Goal: Information Seeking & Learning: Find specific fact

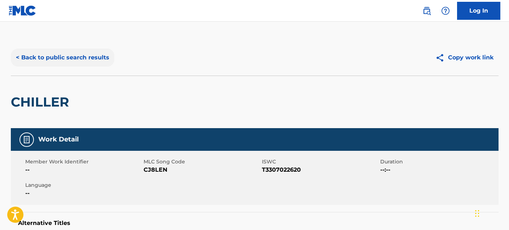
click at [66, 60] on button "< Back to public search results" at bounding box center [62, 58] width 103 height 18
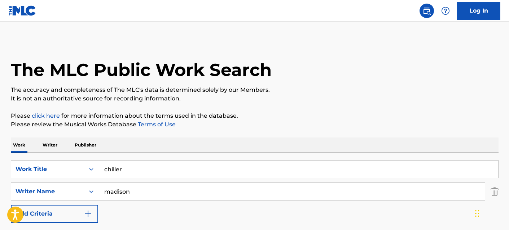
scroll to position [119, 0]
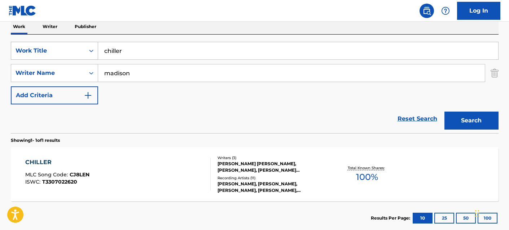
drag, startPoint x: 127, startPoint y: 54, endPoint x: 74, endPoint y: 50, distance: 52.8
click at [74, 50] on div "SearchWithCriteria15c5539e-5555-40ca-b2d5-ca9b721cb980 Work Title chiller" at bounding box center [254, 51] width 487 height 18
type input "honkytonkin"
type input "[PERSON_NAME]"
click at [444, 112] on button "Search" at bounding box center [471, 121] width 54 height 18
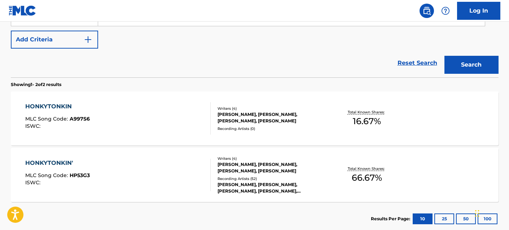
scroll to position [185, 0]
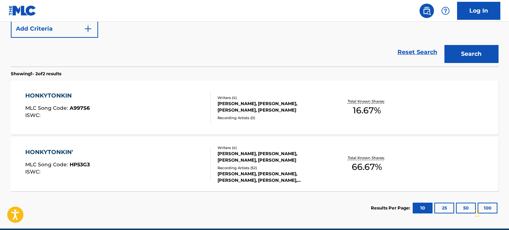
click at [59, 146] on div "HONKYTONKIN' MLC Song Code : HP53G3 ISWC : Writers ( 4 ) RICHARD ANDREW DEROBER…" at bounding box center [254, 164] width 487 height 54
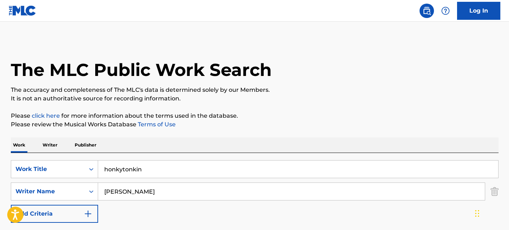
scroll to position [218, 0]
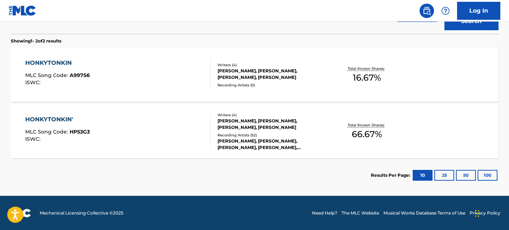
click at [73, 132] on span "HP53G3" at bounding box center [80, 132] width 20 height 6
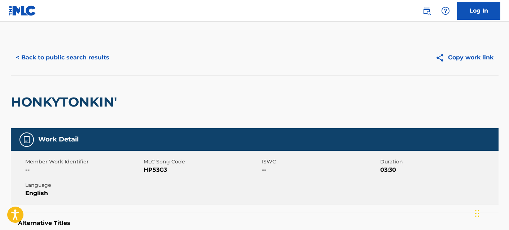
click at [156, 169] on span "HP53G3" at bounding box center [201, 170] width 116 height 9
copy span "HP53G3"
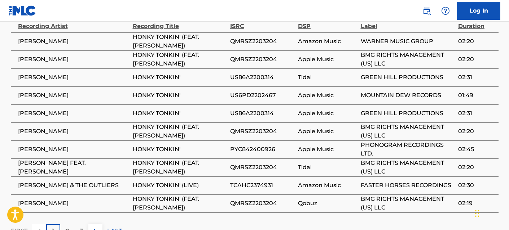
scroll to position [828, 0]
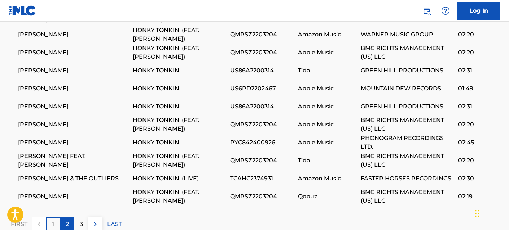
click at [67, 220] on p "2" at bounding box center [67, 224] width 3 height 9
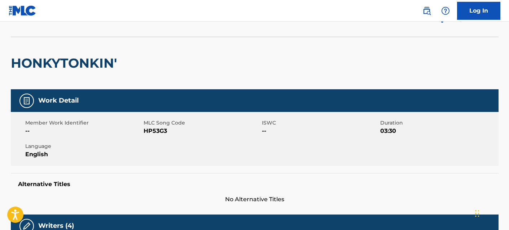
scroll to position [38, 0]
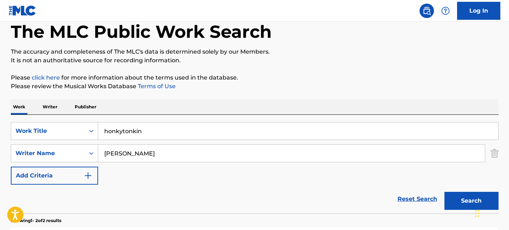
scroll to position [218, 0]
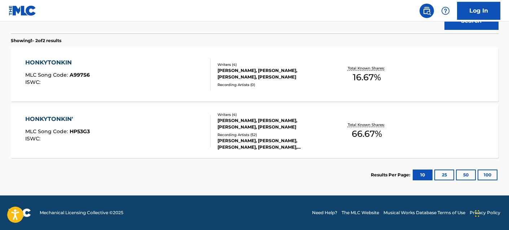
click at [69, 64] on div "HONKYTONKIN" at bounding box center [57, 62] width 65 height 9
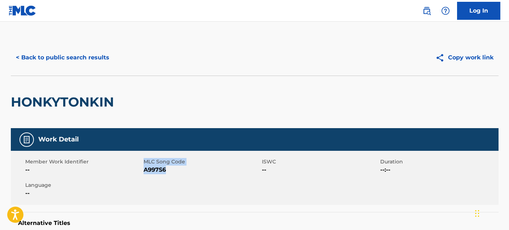
drag, startPoint x: 169, startPoint y: 170, endPoint x: 140, endPoint y: 170, distance: 29.2
click at [140, 170] on div "Member Work Identifier -- MLC Song Code A997S6 ISWC -- Duration --:-- Language …" at bounding box center [254, 178] width 487 height 54
click at [151, 172] on span "A997S6" at bounding box center [201, 170] width 116 height 9
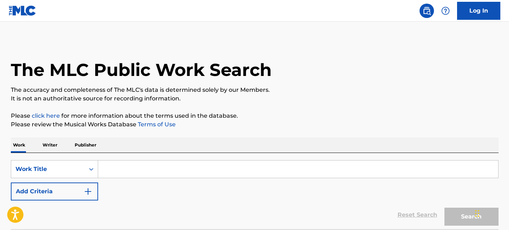
click at [115, 171] on input "Search Form" at bounding box center [298, 169] width 400 height 17
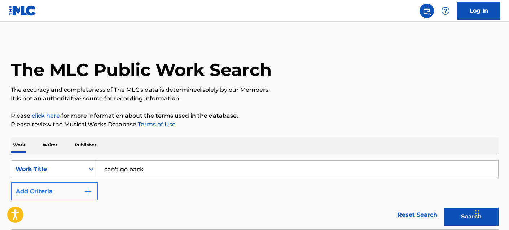
type input "can't go back"
click at [90, 194] on img "Search Form" at bounding box center [88, 191] width 9 height 9
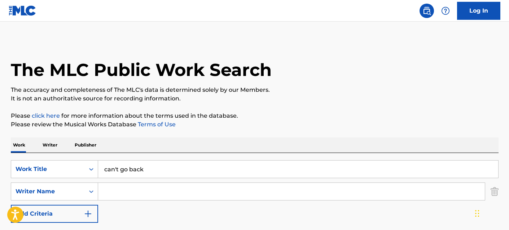
click at [114, 194] on input "Search Form" at bounding box center [291, 191] width 386 height 17
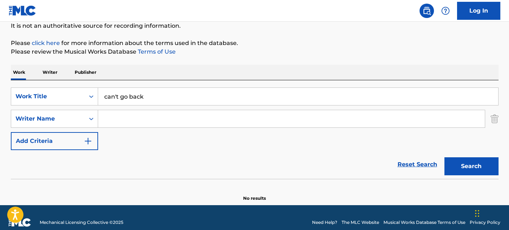
scroll to position [83, 0]
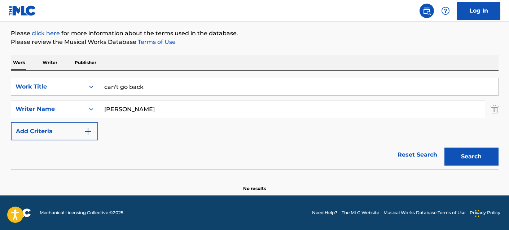
type input "[PERSON_NAME]"
click at [444, 148] on button "Search" at bounding box center [471, 157] width 54 height 18
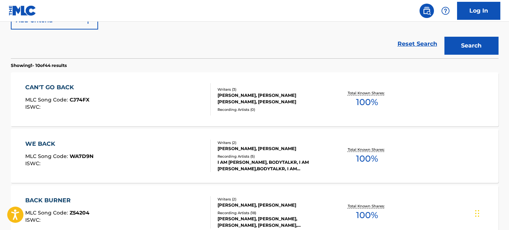
scroll to position [195, 0]
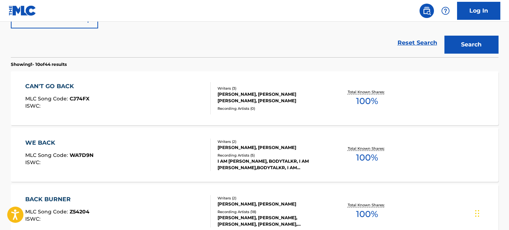
click at [68, 88] on div "CAN'T GO BACK" at bounding box center [57, 86] width 64 height 9
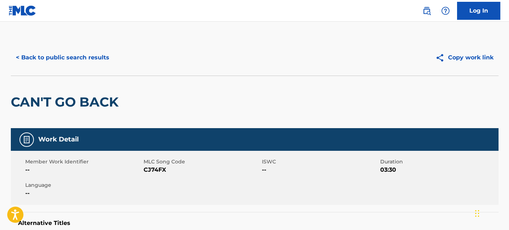
click at [160, 170] on span "CJ74FX" at bounding box center [201, 170] width 116 height 9
copy span "CJ74FX"
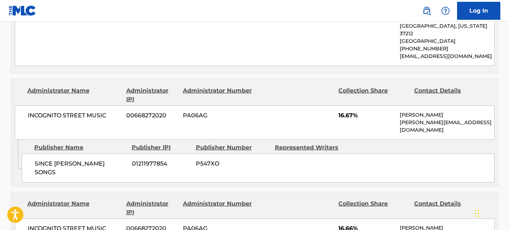
scroll to position [412, 0]
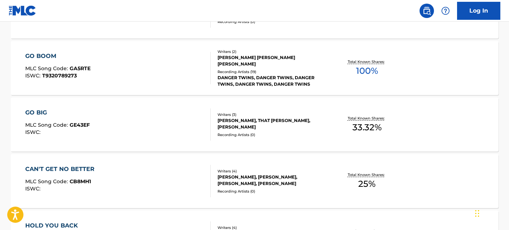
scroll to position [236, 0]
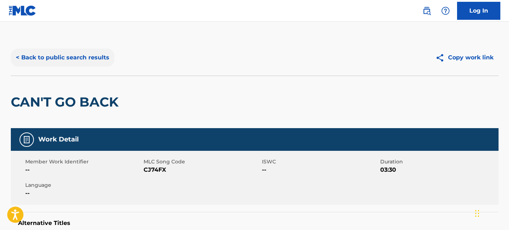
click at [96, 53] on button "< Back to public search results" at bounding box center [62, 58] width 103 height 18
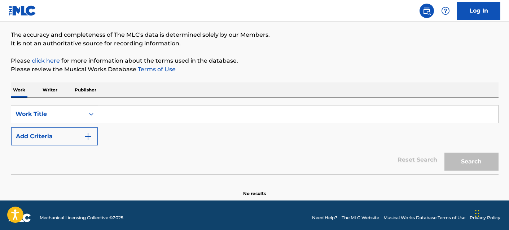
click at [84, 123] on div "Work Title" at bounding box center [54, 114] width 87 height 18
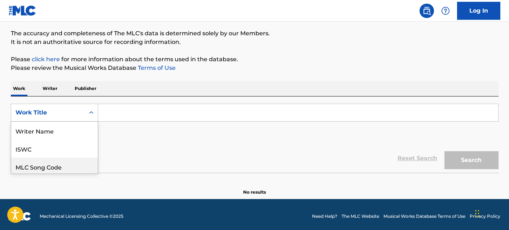
scroll to position [36, 0]
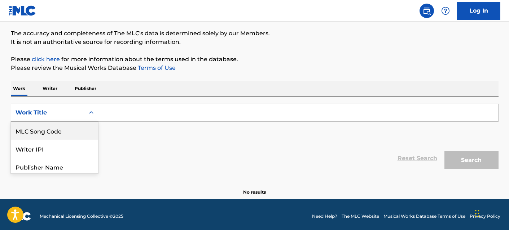
click at [122, 111] on input "Search Form" at bounding box center [298, 112] width 400 height 17
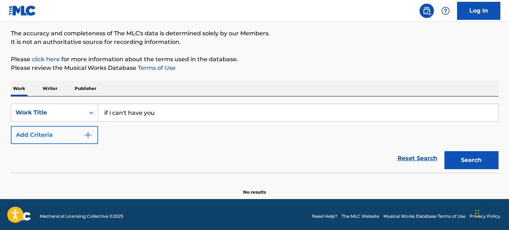
type input "if i can't have you"
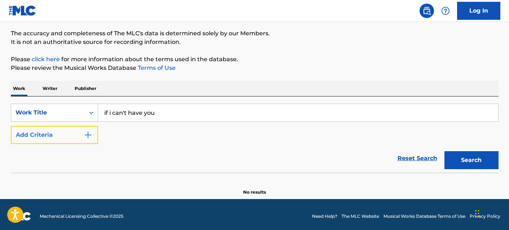
click at [59, 130] on button "Add Criteria" at bounding box center [54, 135] width 87 height 18
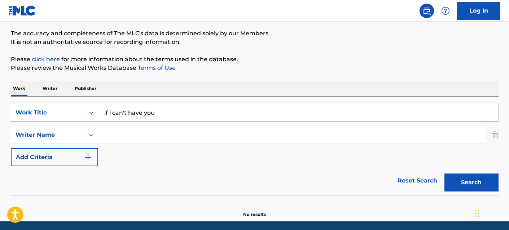
click at [132, 134] on input "Search Form" at bounding box center [291, 135] width 386 height 17
type input "[PERSON_NAME]"
click at [444, 174] on button "Search" at bounding box center [471, 183] width 54 height 18
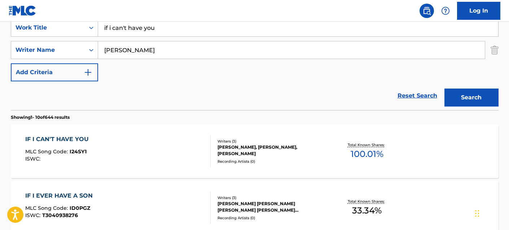
scroll to position [196, 0]
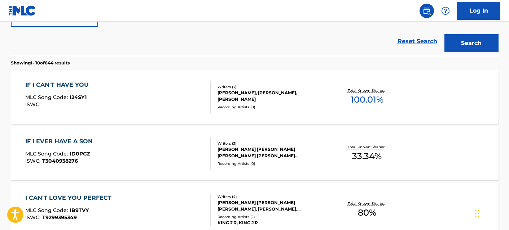
click at [85, 85] on div "IF I CAN'T HAVE YOU" at bounding box center [58, 85] width 67 height 9
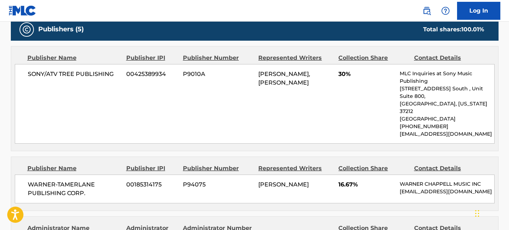
scroll to position [335, 0]
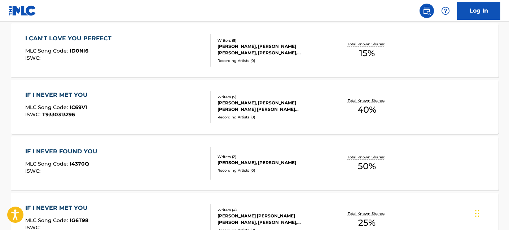
scroll to position [237, 0]
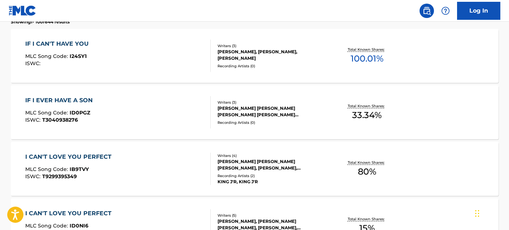
click at [81, 56] on span "I24SY1" at bounding box center [78, 56] width 17 height 6
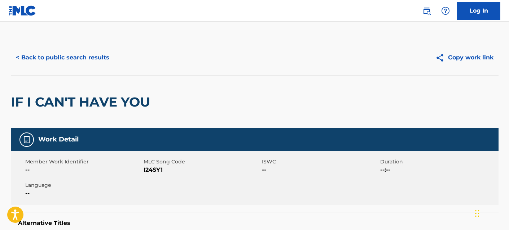
click at [151, 171] on span "I24SY1" at bounding box center [201, 170] width 116 height 9
copy span "I24SY1"
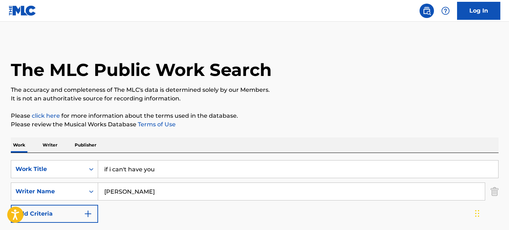
drag, startPoint x: 164, startPoint y: 169, endPoint x: 68, endPoint y: 160, distance: 96.4
click at [68, 160] on div "SearchWithCriteriaf77e78d4-a030-44c4-b99a-bb6c9b3a7798 Work Title if i can't ha…" at bounding box center [254, 202] width 487 height 99
type input "it is what it is"
type input "box"
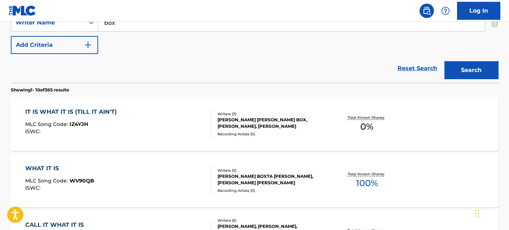
scroll to position [169, 0]
click at [123, 106] on div "IT IS WHAT IT IS (TILL IT AIN'T) MLC Song Code : IZ4YJH ISWC : Writers ( 3 ) [P…" at bounding box center [254, 124] width 487 height 54
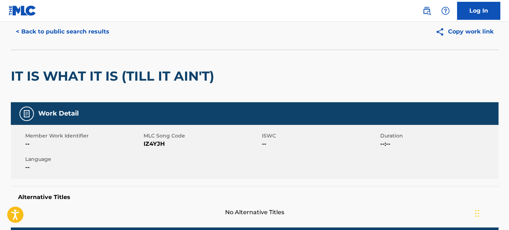
scroll to position [24, 0]
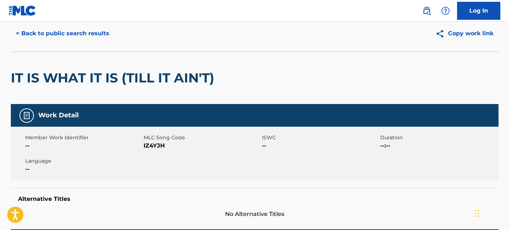
click at [159, 144] on span "IZ4YJH" at bounding box center [201, 146] width 116 height 9
copy span "IZ4YJH"
click at [270, 103] on div "IT IS WHAT IT IS (TILL IT AIN'T)" at bounding box center [254, 78] width 487 height 53
click at [93, 33] on button "< Back to public search results" at bounding box center [62, 34] width 103 height 18
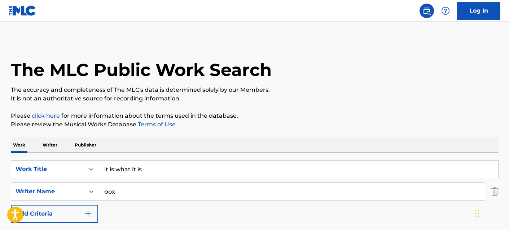
drag, startPoint x: 147, startPoint y: 170, endPoint x: 61, endPoint y: 153, distance: 88.6
click at [61, 153] on div "SearchWithCriteriaf77e78d4-a030-44c4-b99a-bb6c9b3a7798 Work Title it is what it…" at bounding box center [254, 202] width 487 height 99
type input "long live country music"
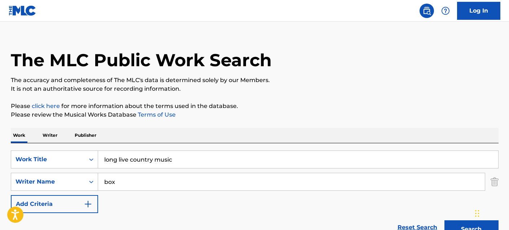
scroll to position [53, 0]
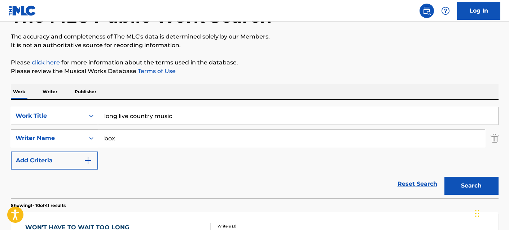
drag, startPoint x: 121, startPoint y: 139, endPoint x: 86, endPoint y: 135, distance: 34.8
click at [86, 135] on div "SearchWithCriteriacf6745f0-b013-4e00-a595-63f633861226 Writer Name box" at bounding box center [254, 138] width 487 height 18
type input "[PERSON_NAME]"
click at [444, 177] on button "Search" at bounding box center [471, 186] width 54 height 18
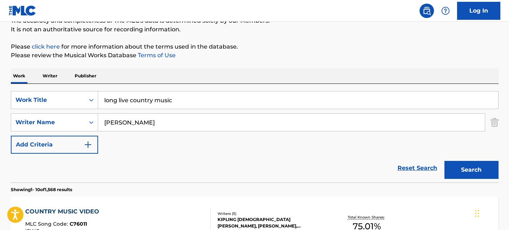
scroll to position [0, 0]
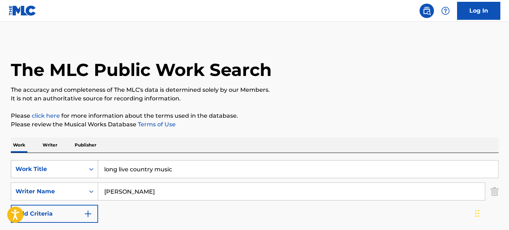
drag, startPoint x: 181, startPoint y: 171, endPoint x: 80, endPoint y: 165, distance: 100.4
click at [80, 165] on div "SearchWithCriteriaf77e78d4-a030-44c4-b99a-bb6c9b3a7798 Work Title long live cou…" at bounding box center [254, 169] width 487 height 18
type input "timeless"
type input "[PERSON_NAME]"
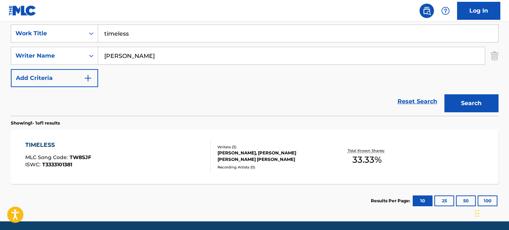
scroll to position [137, 0]
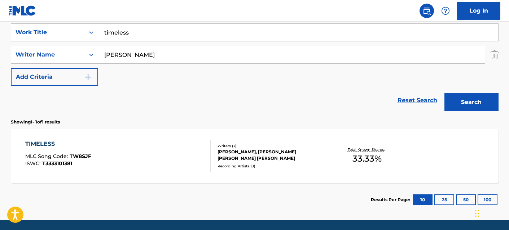
click at [153, 143] on div "TIMELESS MLC Song Code : TW8SJF ISWC : T3333101381" at bounding box center [117, 156] width 185 height 32
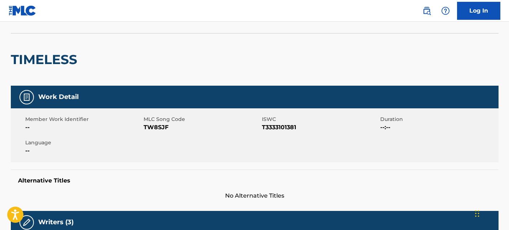
scroll to position [42, 0]
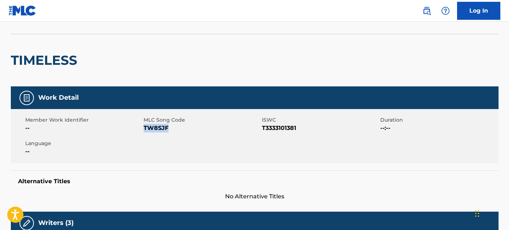
drag, startPoint x: 173, startPoint y: 125, endPoint x: 143, endPoint y: 129, distance: 29.4
click at [143, 129] on span "TW8SJF" at bounding box center [201, 128] width 116 height 9
copy span "TW8SJF"
click at [212, 151] on div "Member Work Identifier -- MLC Song Code TW8SJF ISWC T3333101381 Duration --:-- …" at bounding box center [254, 136] width 487 height 54
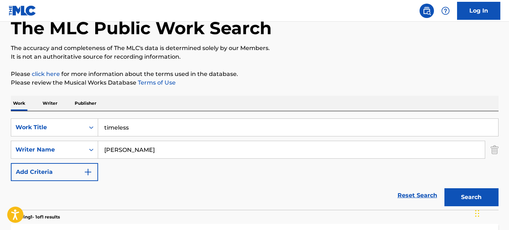
scroll to position [121, 0]
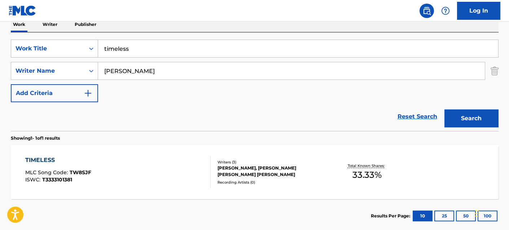
drag, startPoint x: 133, startPoint y: 48, endPoint x: 73, endPoint y: 40, distance: 61.1
click at [73, 40] on div "SearchWithCriteriaf77e78d4-a030-44c4-b99a-bb6c9b3a7798 Work Title timeless" at bounding box center [254, 49] width 487 height 18
type input "heaven is a honky tonk"
click at [444, 110] on button "Search" at bounding box center [471, 119] width 54 height 18
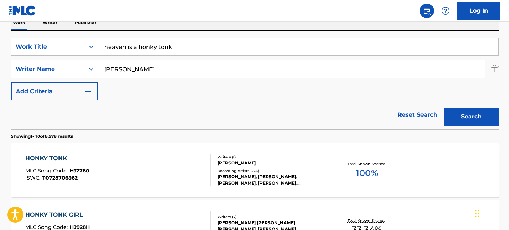
scroll to position [124, 0]
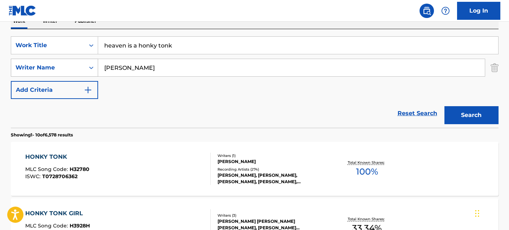
drag, startPoint x: 125, startPoint y: 66, endPoint x: 87, endPoint y: 65, distance: 37.5
click at [87, 65] on div "SearchWithCriteriacf6745f0-b013-4e00-a595-63f633861226 Writer Name [PERSON_NAME]" at bounding box center [254, 68] width 487 height 18
type input "[PERSON_NAME]"
click at [444, 106] on button "Search" at bounding box center [471, 115] width 54 height 18
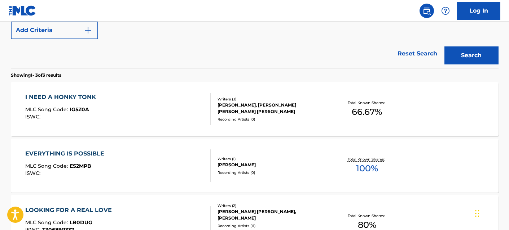
scroll to position [0, 0]
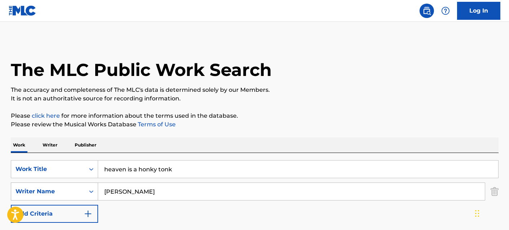
drag, startPoint x: 132, startPoint y: 194, endPoint x: 84, endPoint y: 188, distance: 47.9
click at [84, 188] on div "SearchWithCriteriacf6745f0-b013-4e00-a595-63f633861226 Writer Name [PERSON_NAME]" at bounding box center [254, 192] width 487 height 18
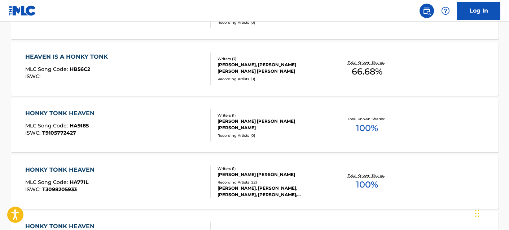
scroll to position [508, 0]
click at [91, 55] on div "HEAVEN IS A HONKY TONK" at bounding box center [68, 56] width 86 height 9
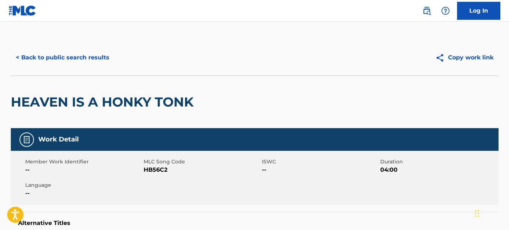
click at [152, 174] on span "HB56C2" at bounding box center [201, 170] width 116 height 9
click at [154, 172] on span "HB56C2" at bounding box center [201, 170] width 116 height 9
copy span "HB56C2"
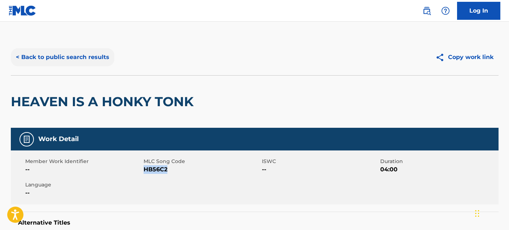
click at [93, 60] on button "< Back to public search results" at bounding box center [62, 57] width 103 height 18
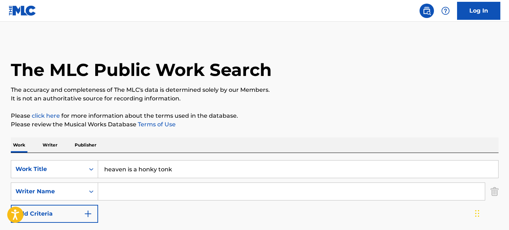
drag, startPoint x: 186, startPoint y: 174, endPoint x: 65, endPoint y: 156, distance: 122.0
click at [65, 156] on div "SearchWithCriteriaf77e78d4-a030-44c4-b99a-bb6c9b3a7798 Work Title heaven is a h…" at bounding box center [254, 202] width 487 height 99
type input "so right"
type input "box"
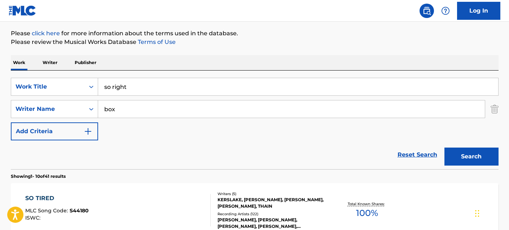
scroll to position [84, 0]
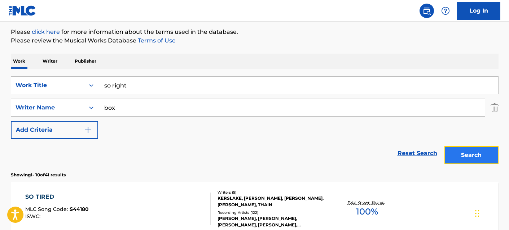
click at [461, 154] on button "Search" at bounding box center [471, 155] width 54 height 18
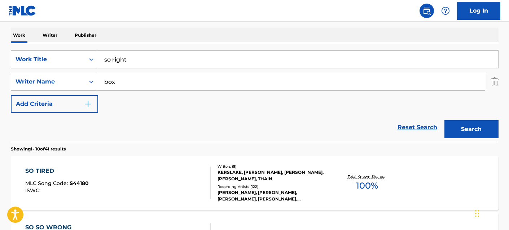
scroll to position [0, 0]
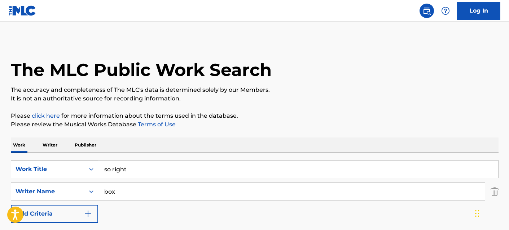
drag, startPoint x: 141, startPoint y: 171, endPoint x: 94, endPoint y: 164, distance: 47.6
click at [94, 164] on div "SearchWithCriteriaf77e78d4-a030-44c4-b99a-bb6c9b3a7798 Work Title so right" at bounding box center [254, 169] width 487 height 18
type input "village liquors"
type input "[PERSON_NAME]"
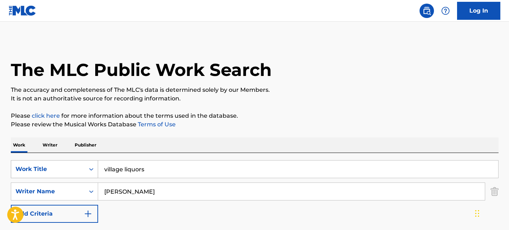
drag, startPoint x: 158, startPoint y: 171, endPoint x: 83, endPoint y: 169, distance: 74.6
click at [83, 169] on div "SearchWithCriteriaf77e78d4-a030-44c4-b99a-bb6c9b3a7798 Work Title village liquo…" at bounding box center [254, 169] width 487 height 18
type input "prospect"
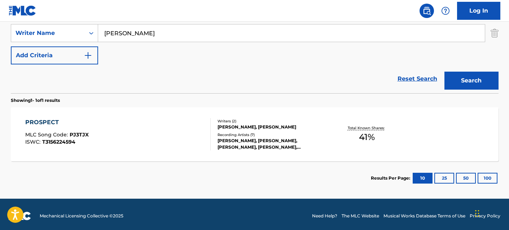
scroll to position [162, 0]
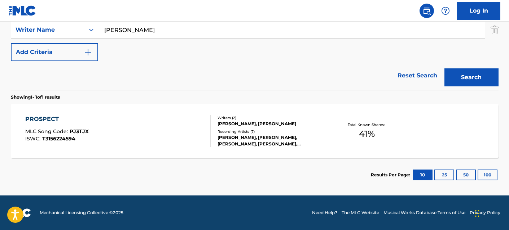
click at [50, 117] on div "PROSPECT" at bounding box center [56, 119] width 63 height 9
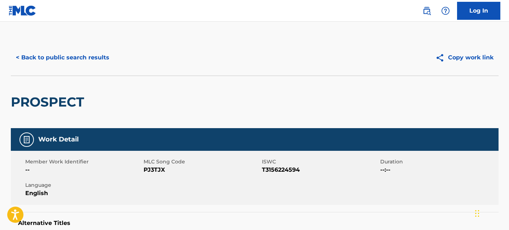
click at [157, 172] on span "PJ3TJX" at bounding box center [201, 170] width 116 height 9
copy span "PJ3TJX"
click at [68, 51] on button "< Back to public search results" at bounding box center [62, 58] width 103 height 18
